Goal: Task Accomplishment & Management: Complete application form

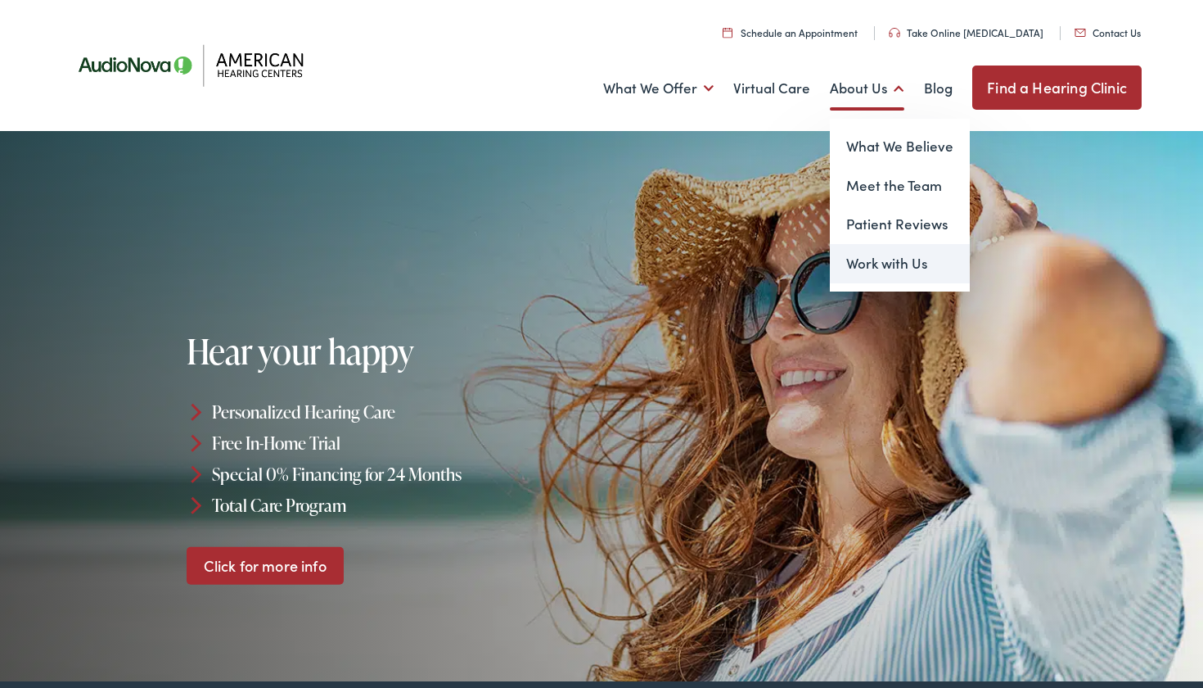
click at [887, 267] on link "Work with Us" at bounding box center [900, 263] width 140 height 39
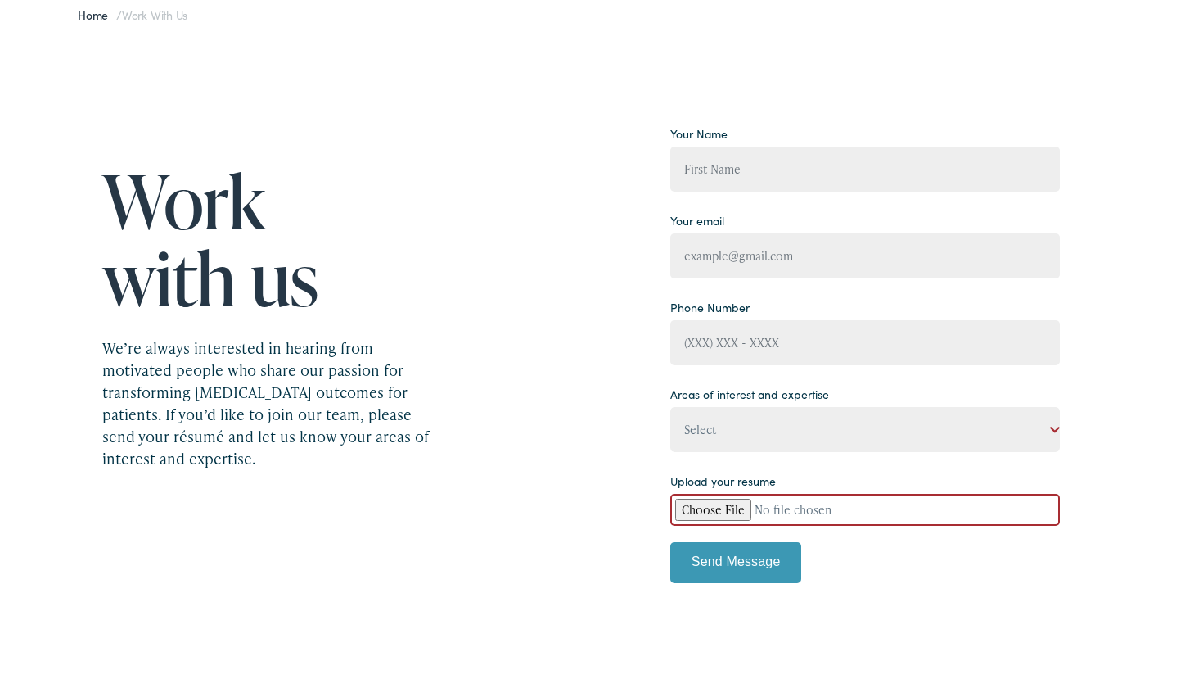
scroll to position [163, 0]
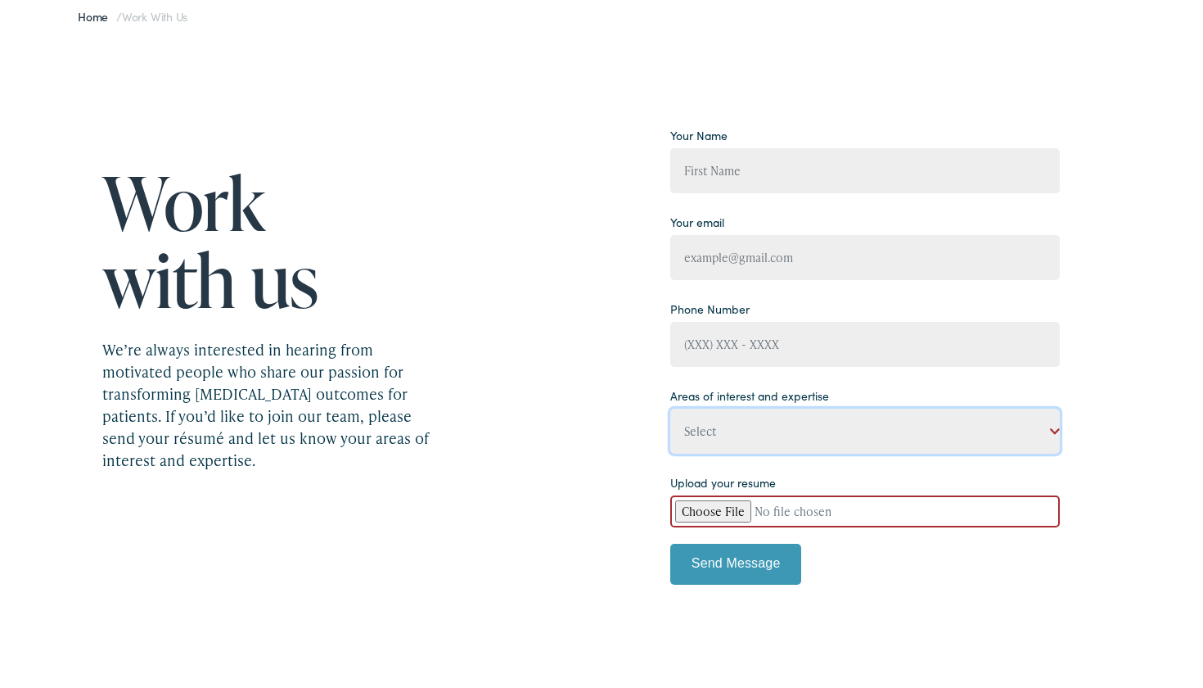
click at [715, 431] on select "Select State-licensed audiologist State-licensed hearing instrument specialist …" at bounding box center [865, 430] width 390 height 45
select select "State-licensed hearing instrument specialist"
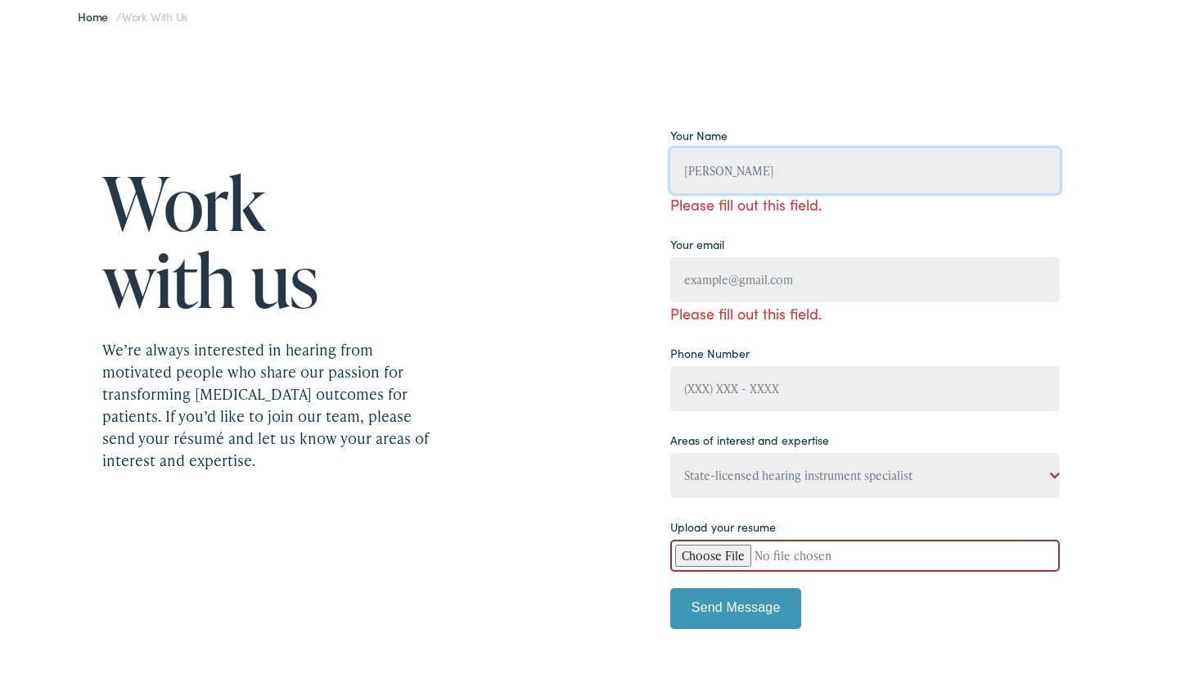
type input "[PERSON_NAME]"
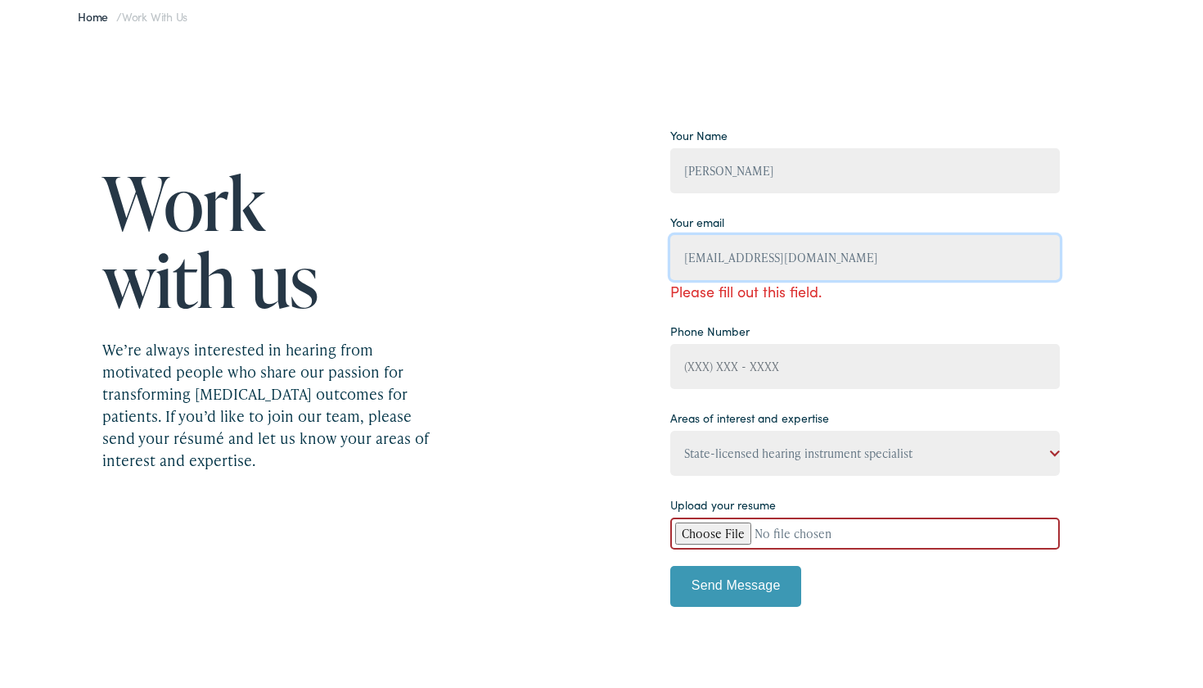
type input "[EMAIL_ADDRESS][DOMAIN_NAME]"
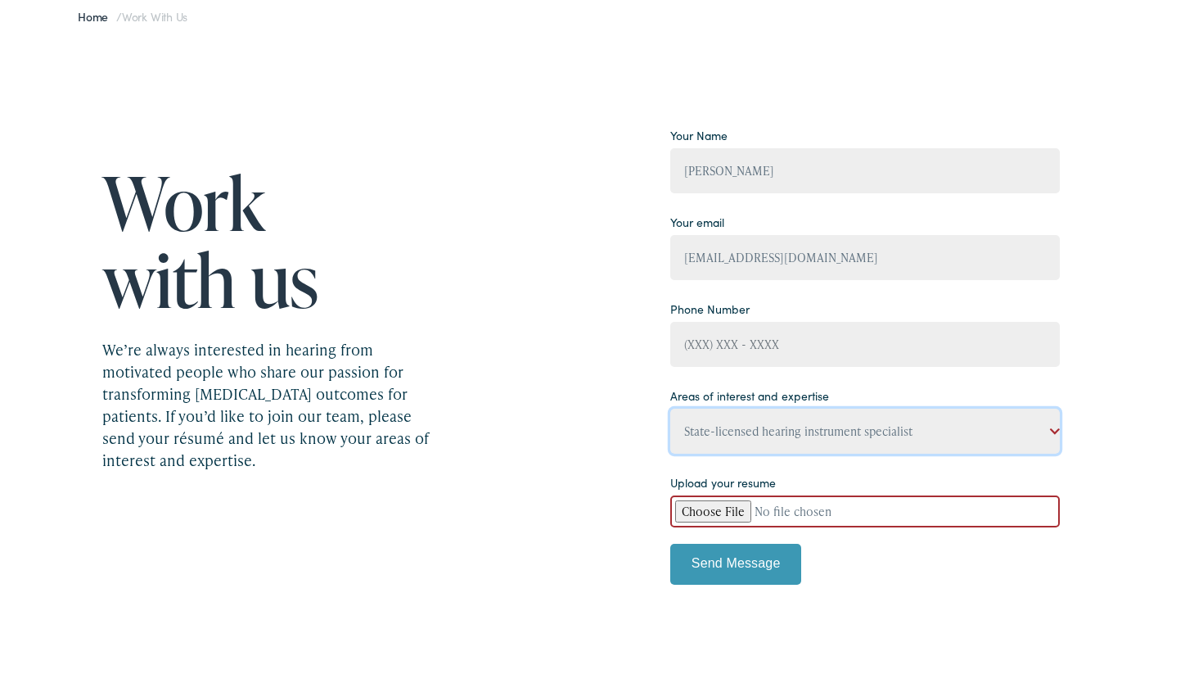
click at [713, 425] on select "Select State-licensed audiologist State-licensed hearing instrument specialist …" at bounding box center [865, 430] width 390 height 45
click at [712, 508] on input "Contact form" at bounding box center [865, 511] width 390 height 32
type input "C:\fakepath\[PERSON_NAME] Aggarwal_CV.pdf"
click at [758, 564] on input "Send Message" at bounding box center [735, 563] width 131 height 41
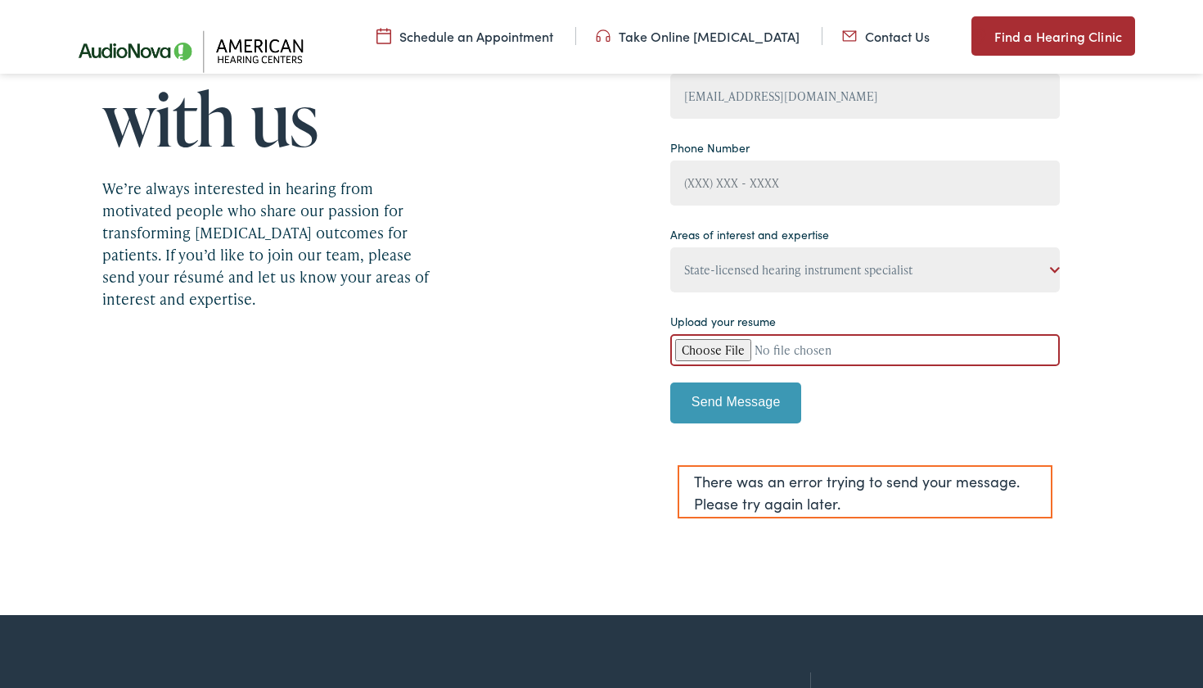
scroll to position [332, 0]
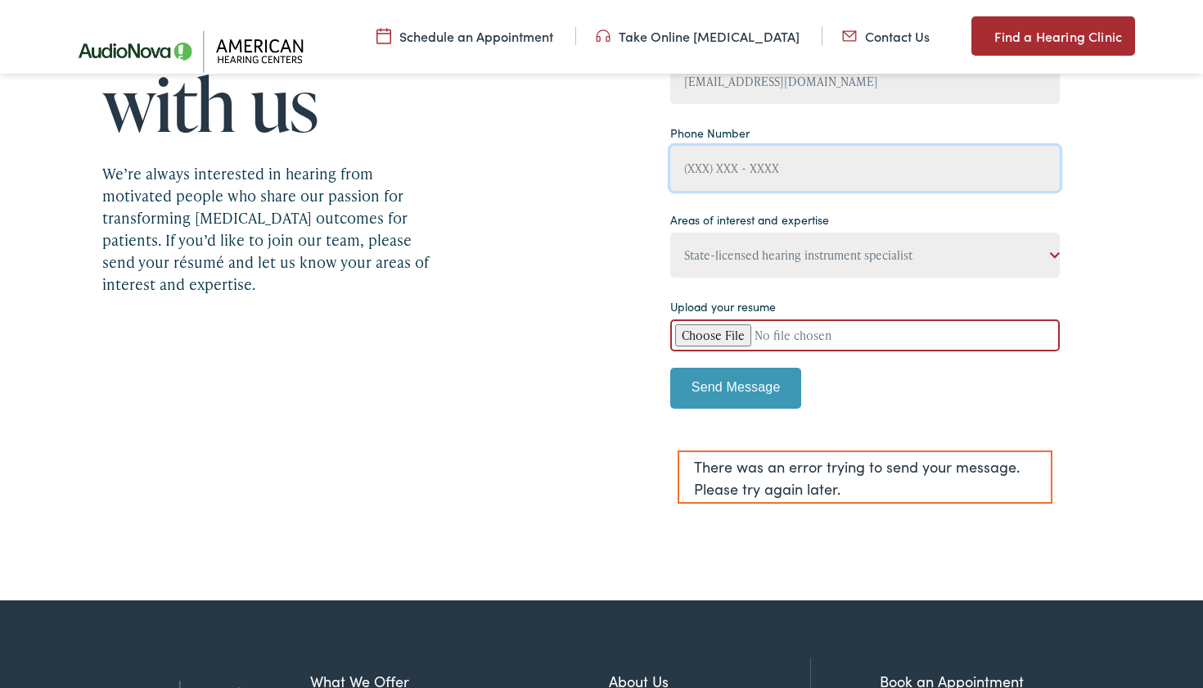
click at [709, 166] on input "Contact form" at bounding box center [865, 168] width 390 height 45
type input "[PHONE_NUMBER]"
click at [728, 393] on input "Send Message" at bounding box center [735, 388] width 131 height 41
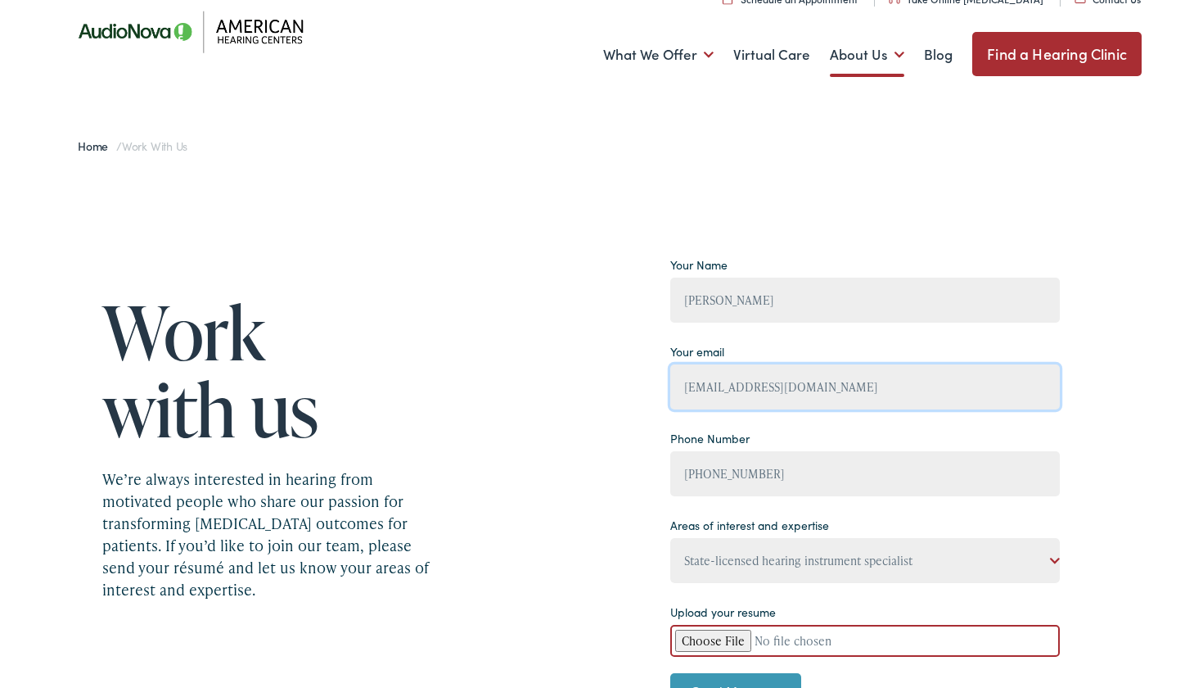
click at [827, 395] on input "[EMAIL_ADDRESS][DOMAIN_NAME]" at bounding box center [865, 386] width 390 height 45
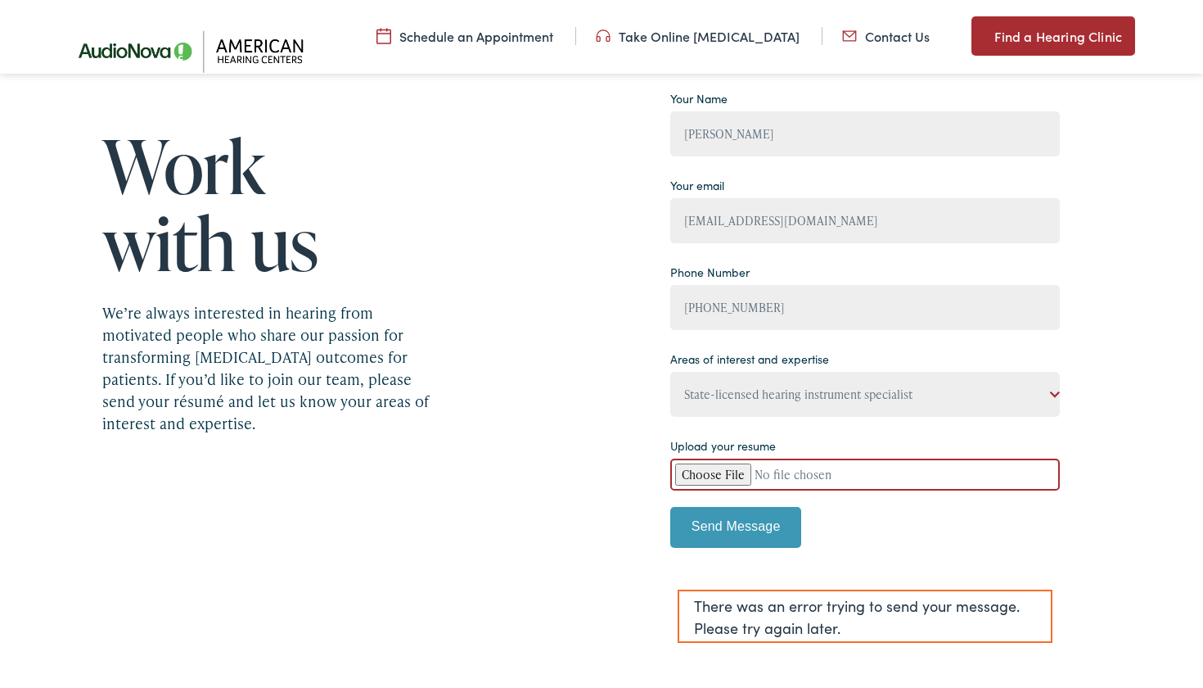
click at [747, 516] on input "Send Message" at bounding box center [735, 527] width 131 height 41
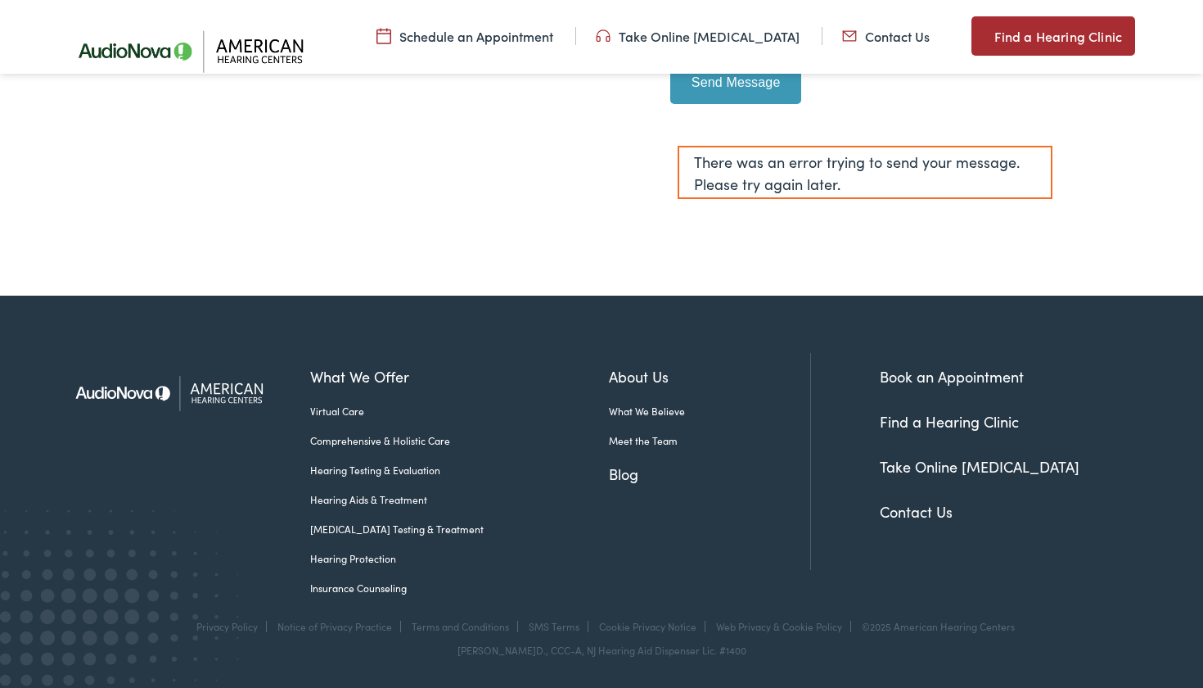
scroll to position [636, 0]
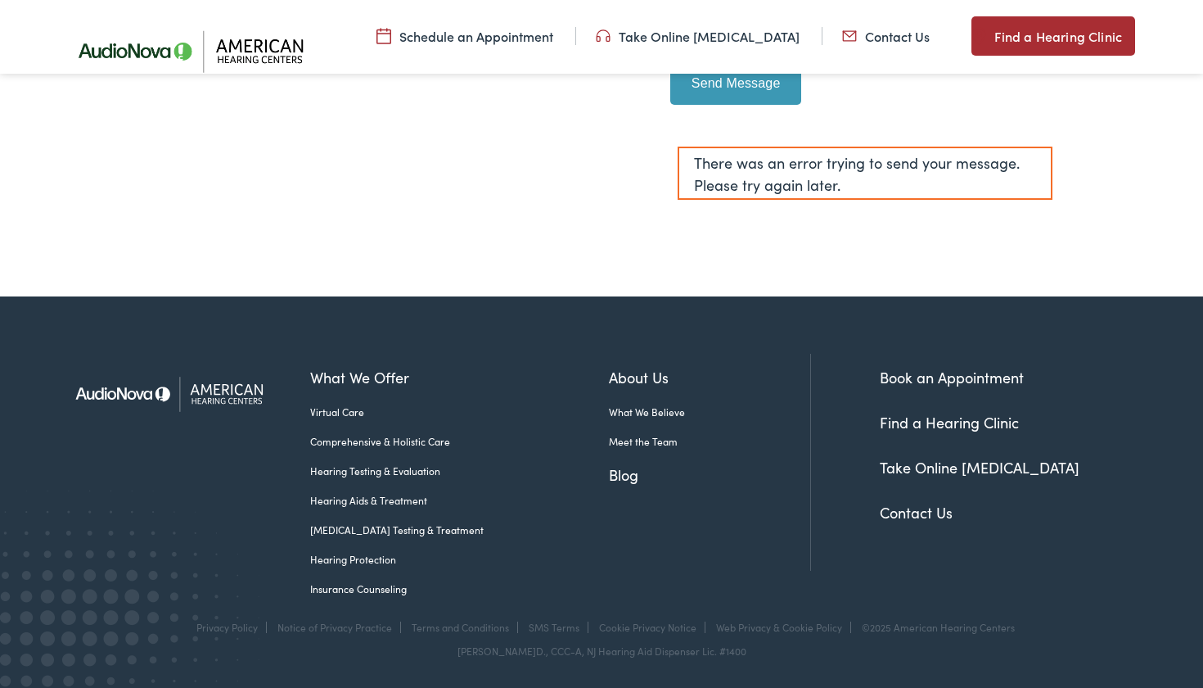
click at [908, 505] on link "Contact Us" at bounding box center [916, 512] width 73 height 20
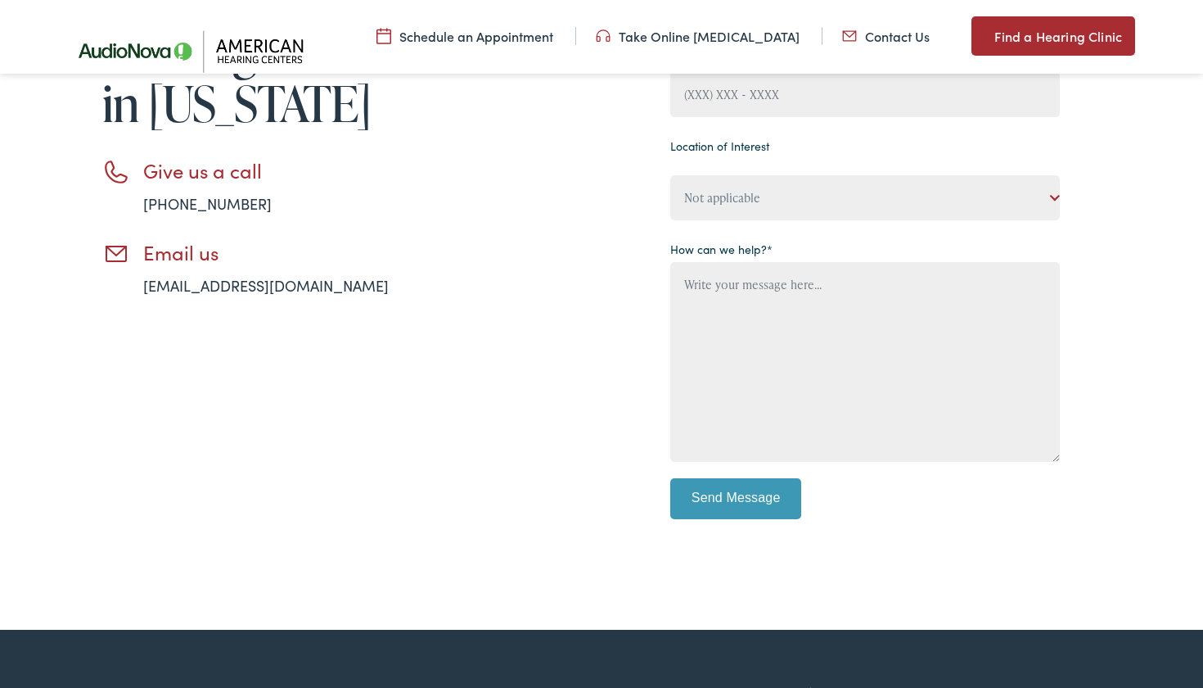
scroll to position [408, 0]
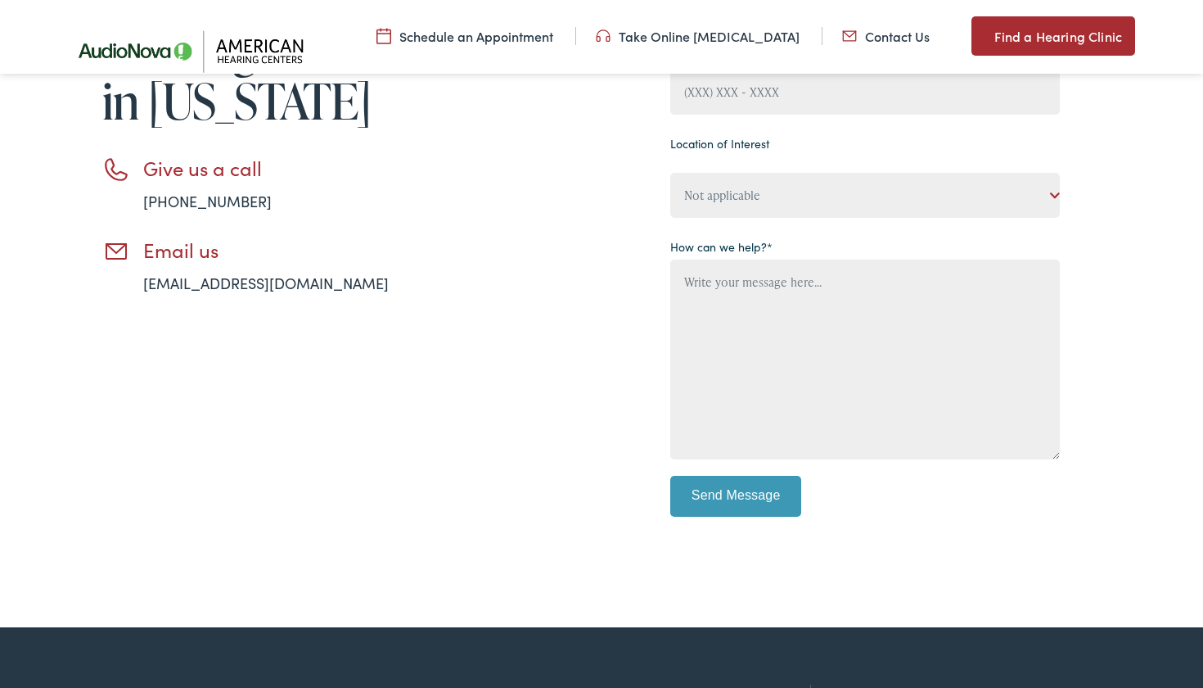
click at [350, 282] on li "Email us info@americanhearing.com" at bounding box center [270, 266] width 336 height 56
click at [340, 280] on li "Email us info@americanhearing.com" at bounding box center [270, 266] width 336 height 56
drag, startPoint x: 338, startPoint y: 281, endPoint x: 142, endPoint y: 280, distance: 195.6
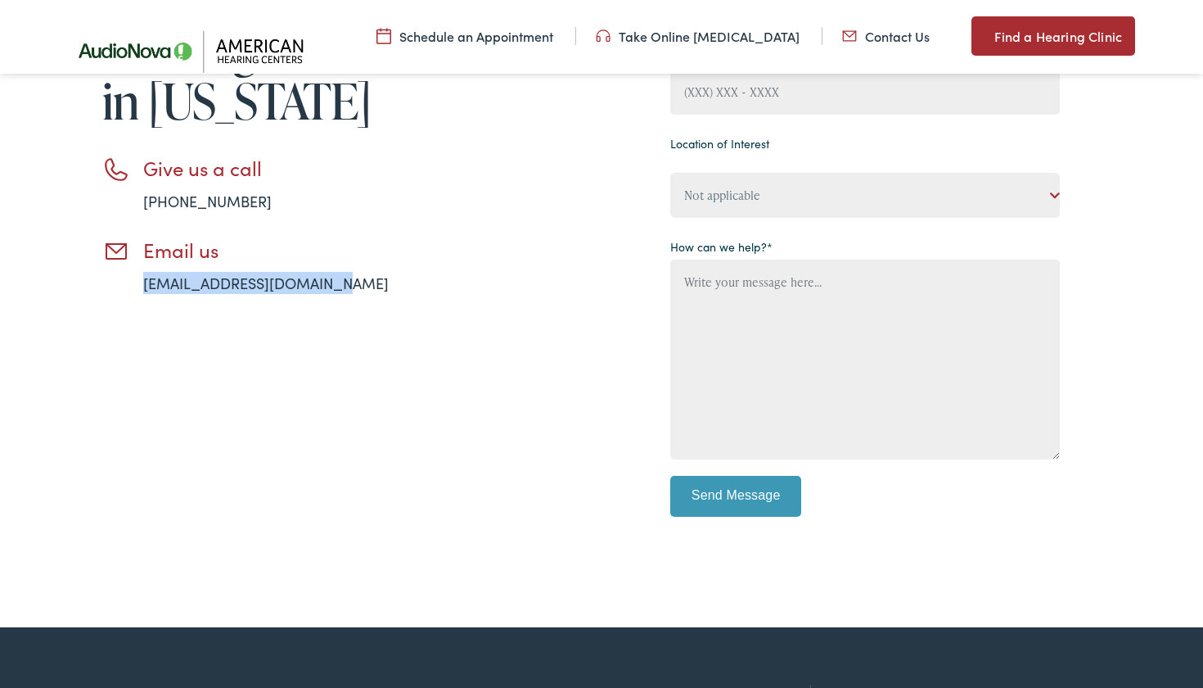
click at [142, 280] on li "Email us info@americanhearing.com" at bounding box center [270, 266] width 336 height 56
copy link "[EMAIL_ADDRESS][DOMAIN_NAME]"
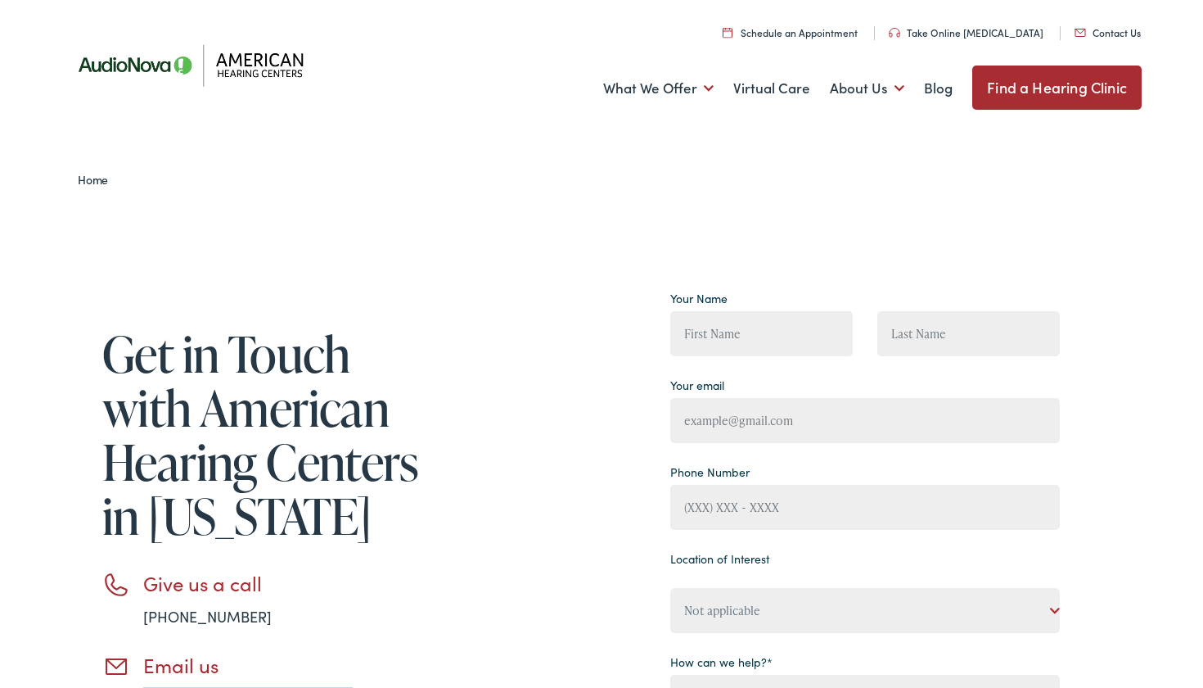
scroll to position [0, 0]
